Goal: Find specific page/section: Find specific page/section

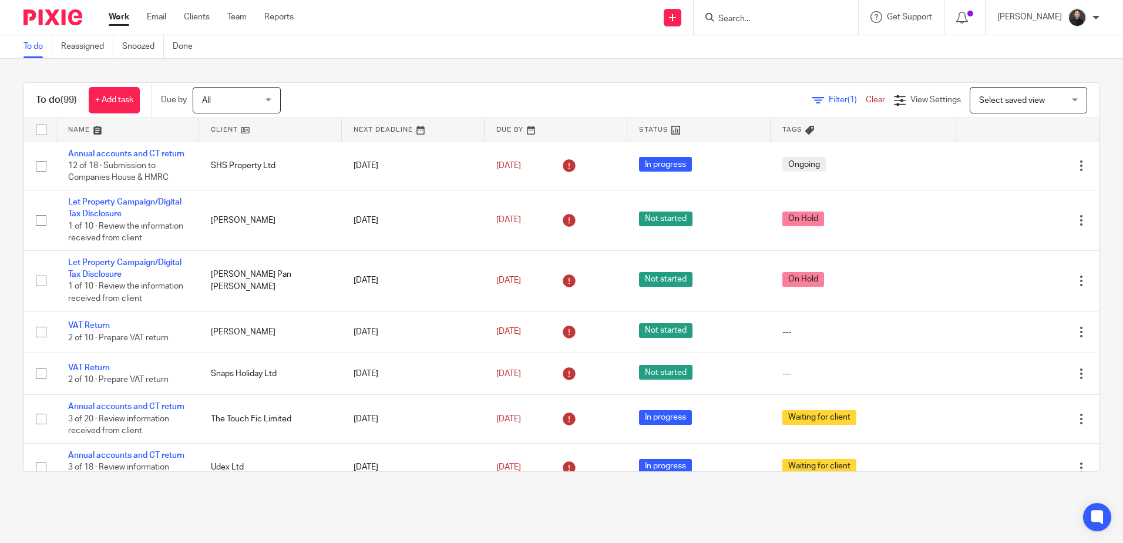
click at [767, 23] on input "Search" at bounding box center [770, 19] width 106 height 11
type input "anstassiya"
click at [772, 44] on link at bounding box center [812, 50] width 194 height 27
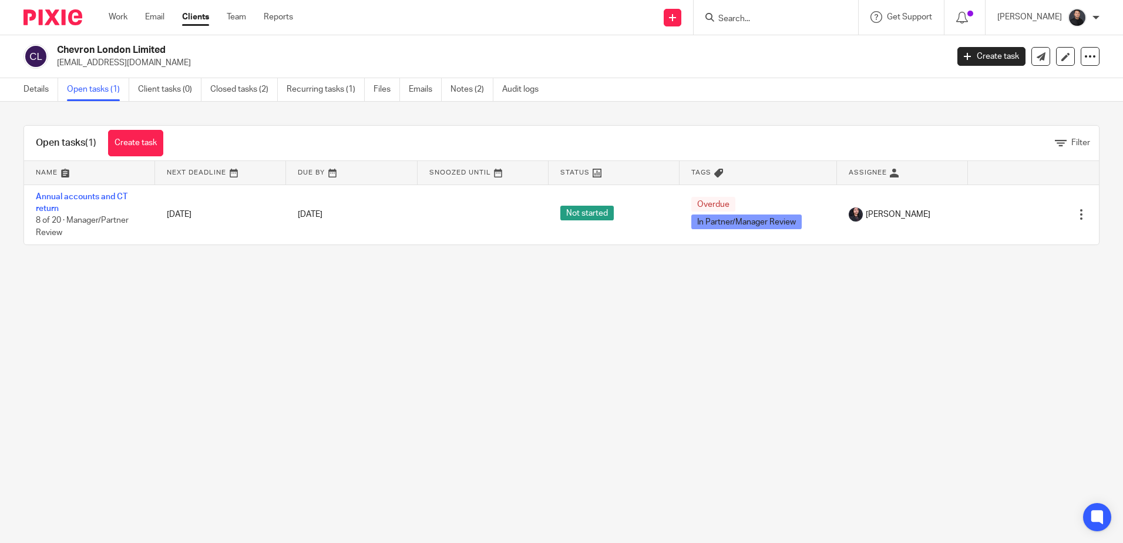
click at [778, 21] on input "Search" at bounding box center [770, 19] width 106 height 11
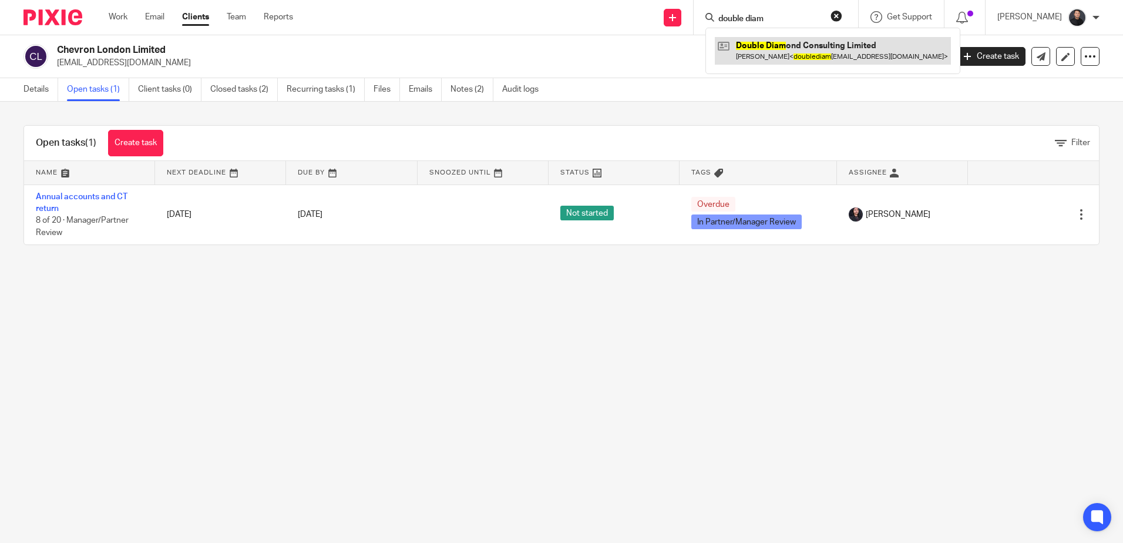
type input "double diam"
click at [799, 51] on link at bounding box center [833, 50] width 236 height 27
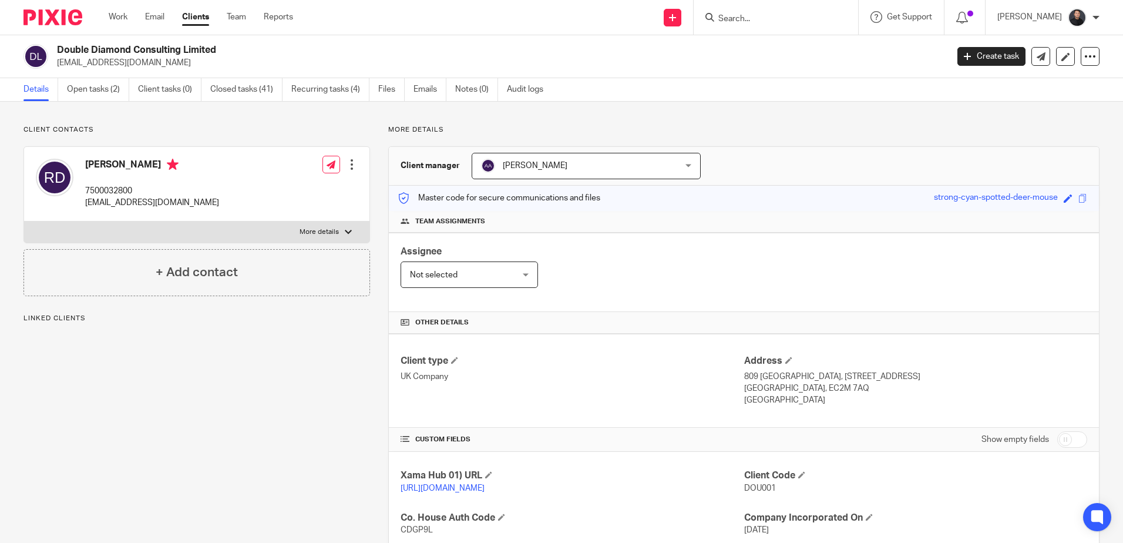
click at [66, 93] on ul "Details Open tasks (2) Client tasks (0) Closed tasks (41) Recurring tasks (4) F…" at bounding box center [291, 89] width 537 height 23
click at [86, 89] on link "Open tasks (2)" at bounding box center [98, 89] width 62 height 23
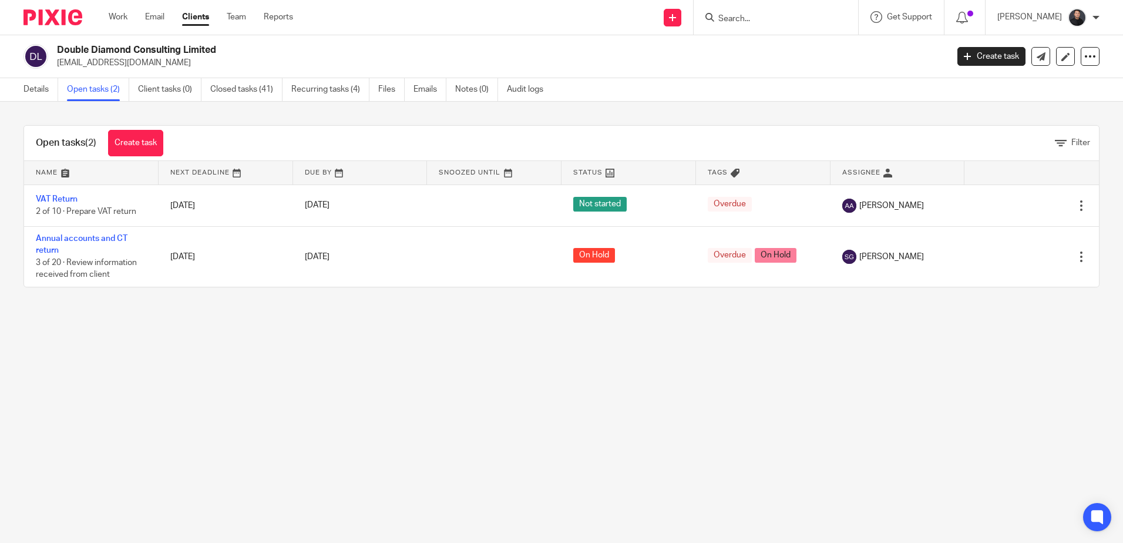
click at [751, 16] on input "Search" at bounding box center [770, 19] width 106 height 11
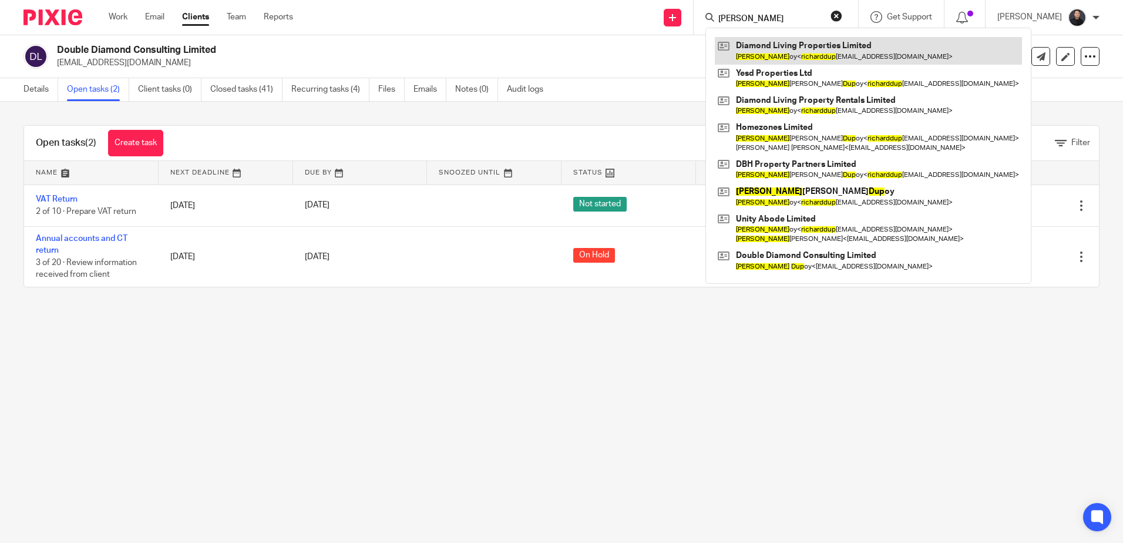
type input "[PERSON_NAME]"
click at [772, 48] on link at bounding box center [868, 50] width 307 height 27
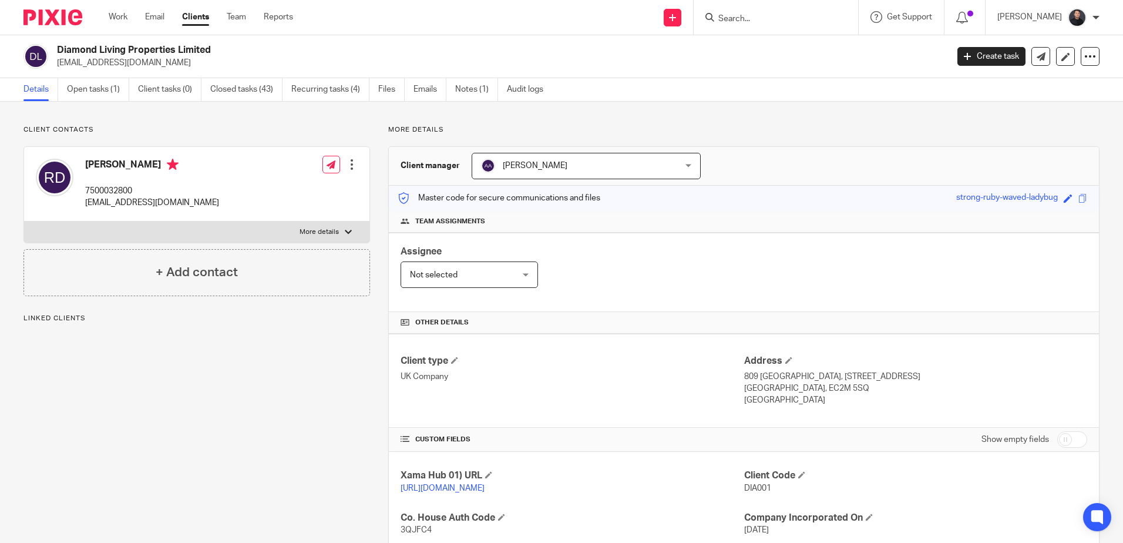
click at [769, 23] on input "Search" at bounding box center [770, 19] width 106 height 11
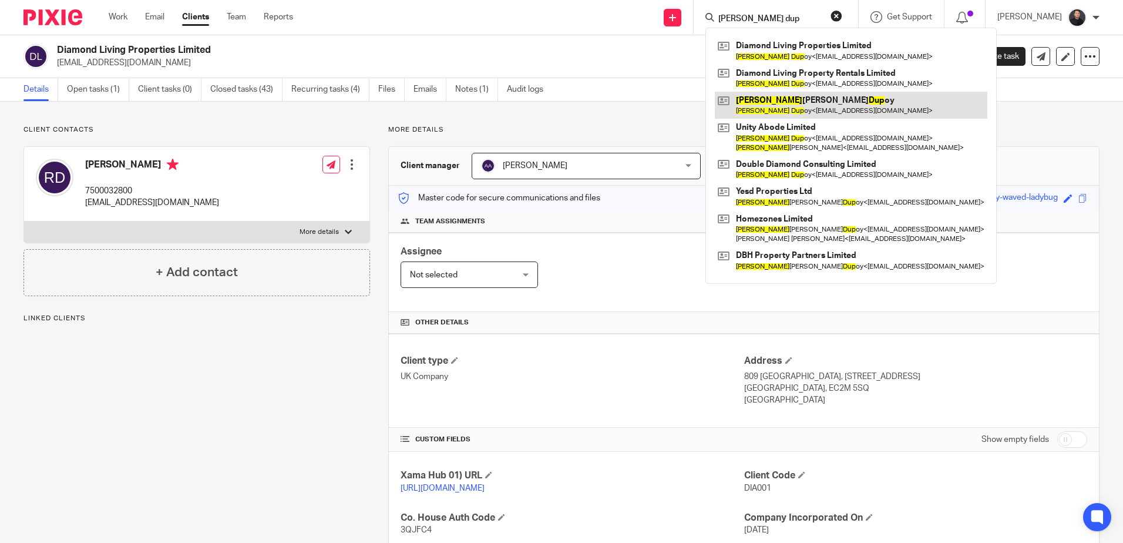
type input "richad dup"
click at [798, 113] on link at bounding box center [851, 105] width 273 height 27
